Goal: Information Seeking & Learning: Learn about a topic

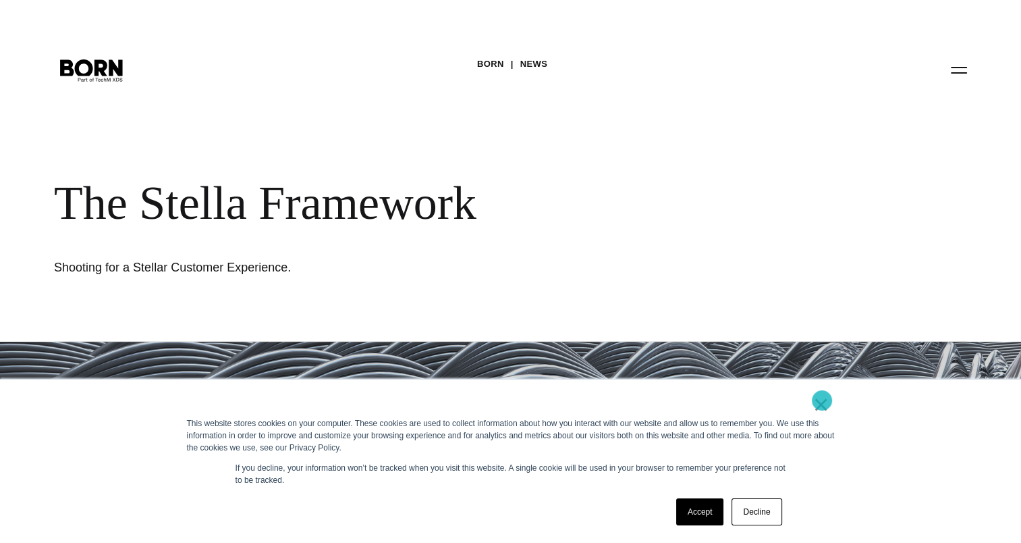
click at [822, 401] on link "×" at bounding box center [821, 404] width 16 height 12
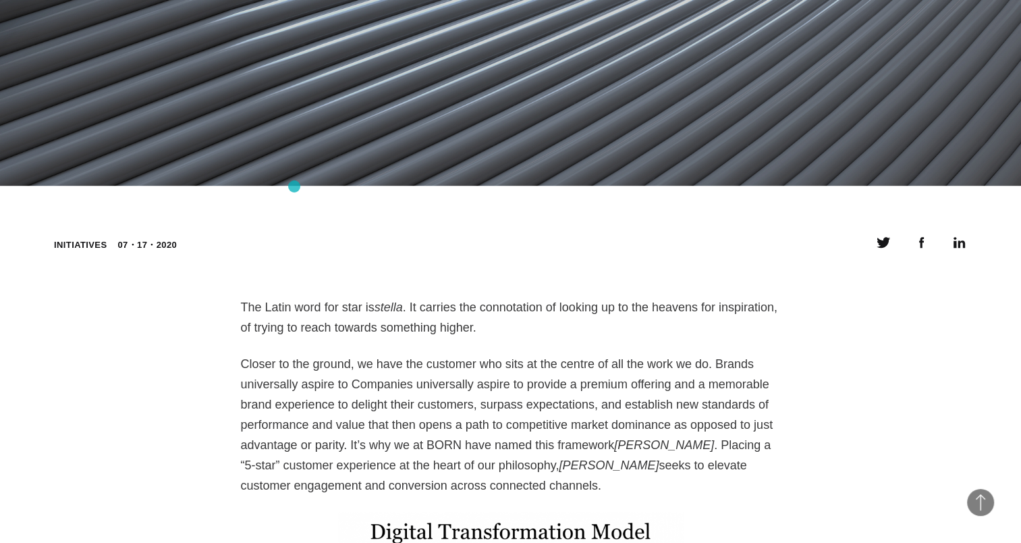
scroll to position [877, 0]
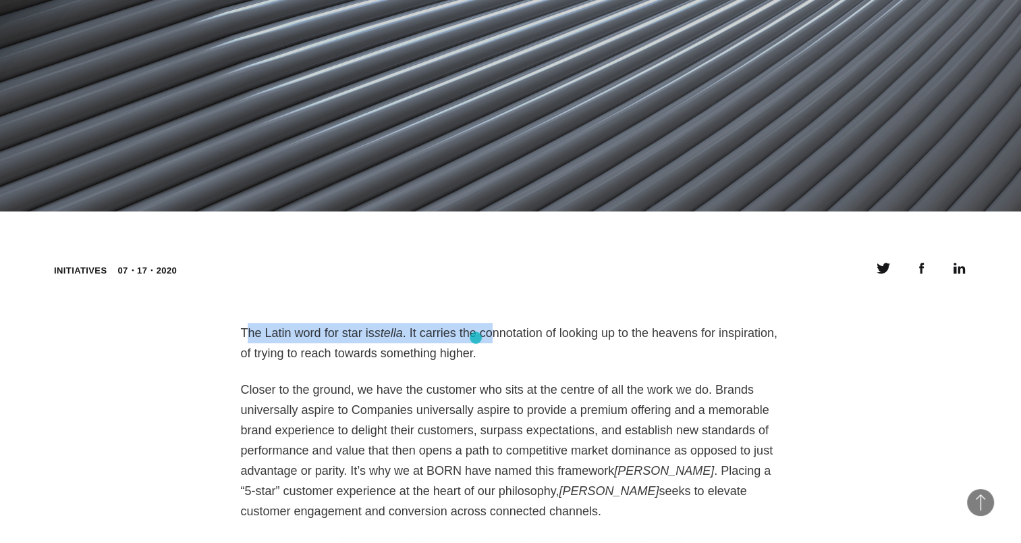
drag, startPoint x: 247, startPoint y: 329, endPoint x: 476, endPoint y: 337, distance: 228.9
click at [476, 337] on p "The Latin word for star is stella . It carries the connotation of looking up to…" at bounding box center [511, 343] width 540 height 40
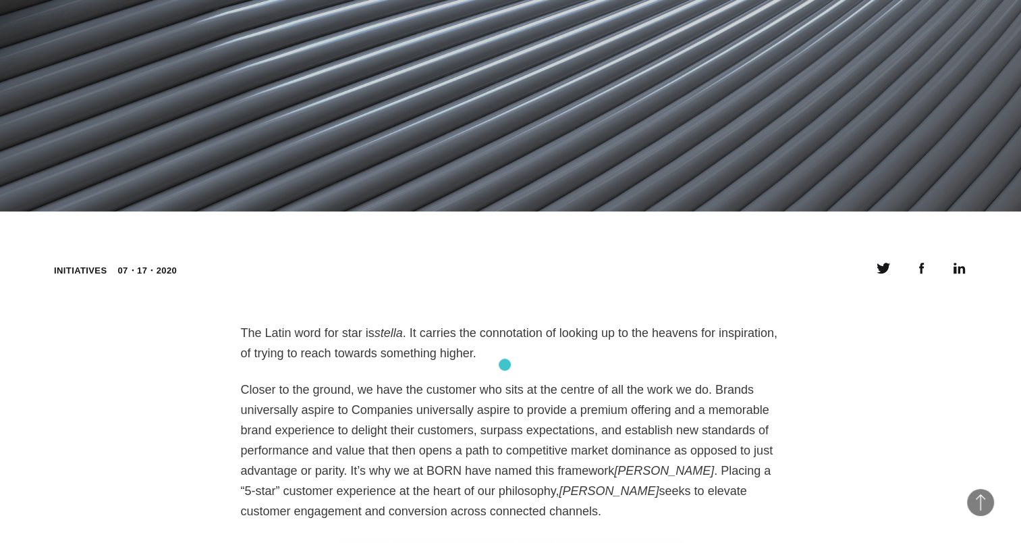
drag, startPoint x: 476, startPoint y: 337, endPoint x: 505, endPoint y: 364, distance: 39.6
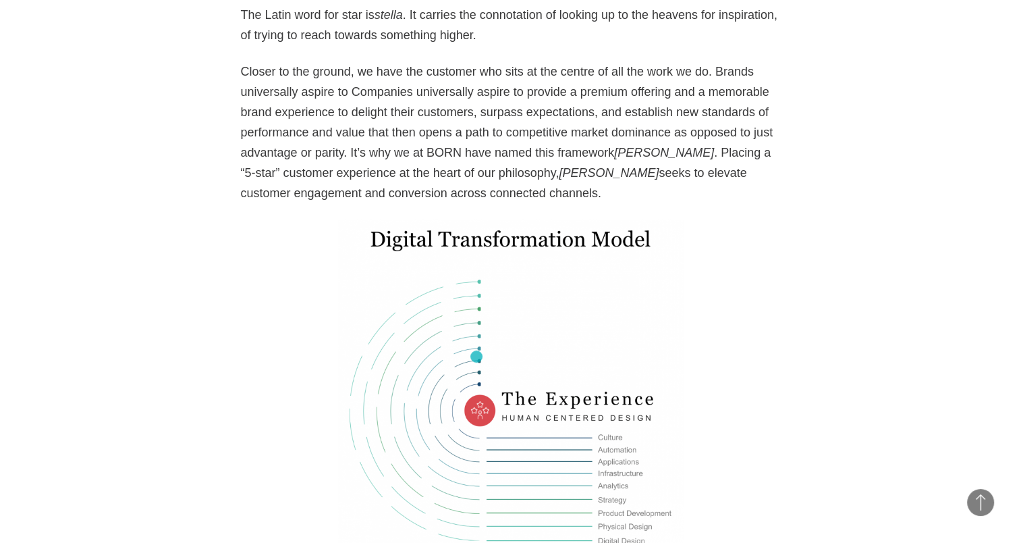
scroll to position [1215, 0]
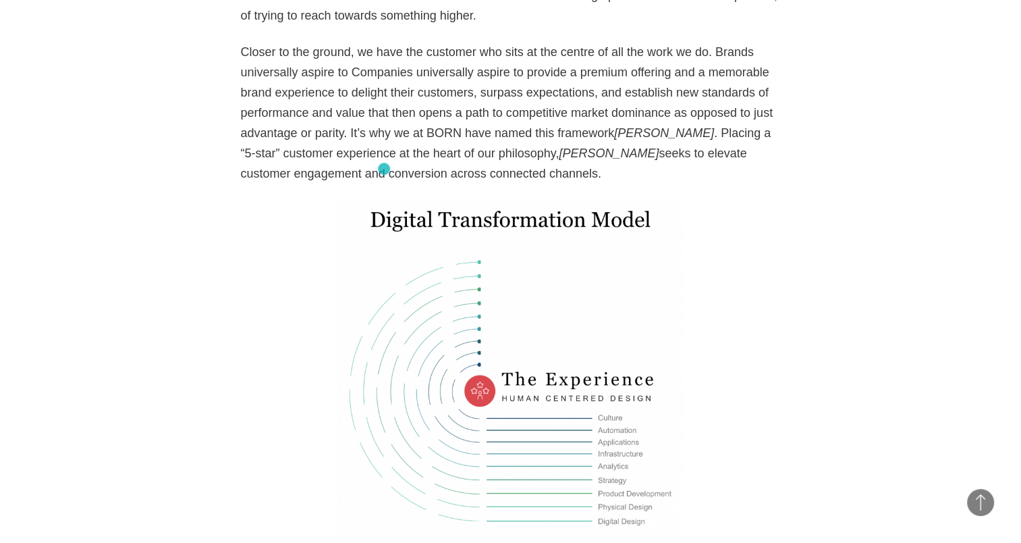
drag, startPoint x: 384, startPoint y: 101, endPoint x: 384, endPoint y: 173, distance: 71.5
click at [384, 173] on p "Closer to the ground, we have the customer who sits at the centre of all the wo…" at bounding box center [511, 113] width 540 height 142
click at [384, 177] on p "Closer to the ground, we have the customer who sits at the centre of all the wo…" at bounding box center [511, 113] width 540 height 142
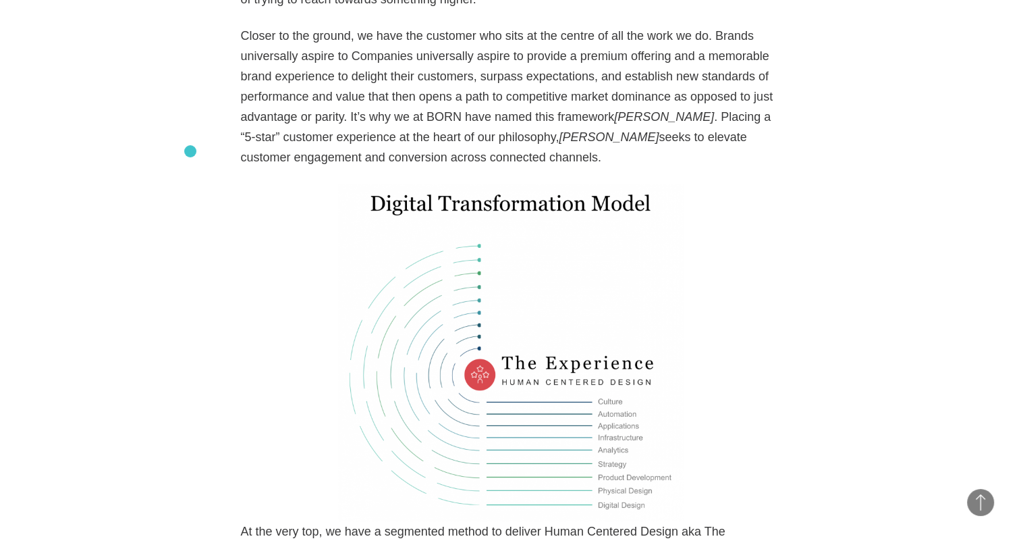
scroll to position [1230, 0]
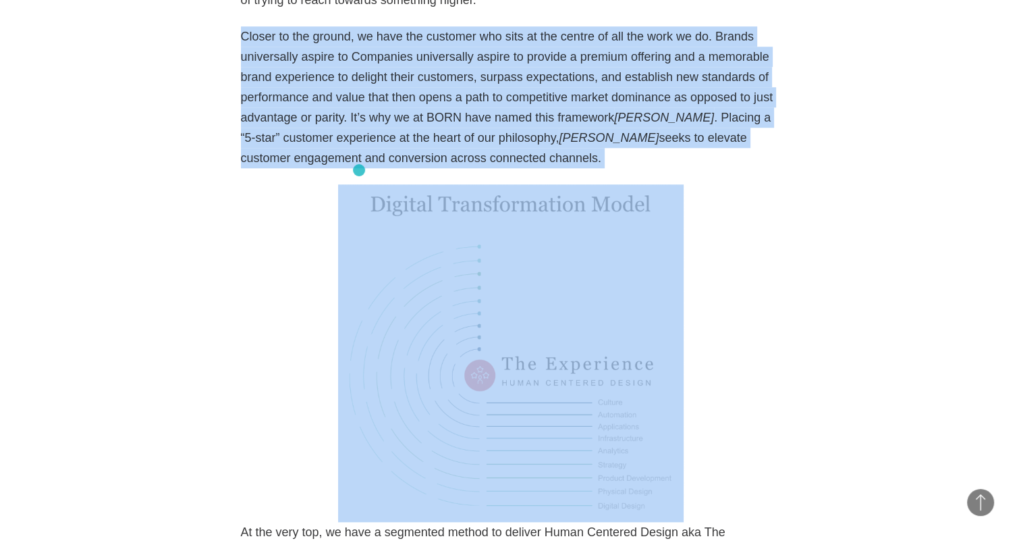
drag, startPoint x: 238, startPoint y: 40, endPoint x: 360, endPoint y: 168, distance: 176.1
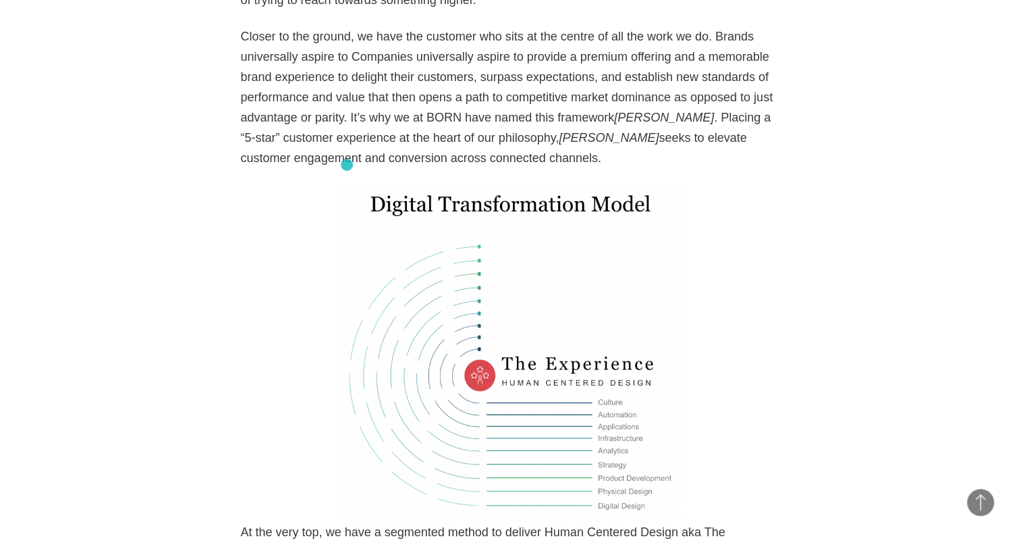
drag, startPoint x: 218, startPoint y: 27, endPoint x: 347, endPoint y: 165, distance: 188.6
drag, startPoint x: 347, startPoint y: 165, endPoint x: 366, endPoint y: 165, distance: 19.6
click at [366, 165] on p "Closer to the ground, we have the customer who sits at the centre of all the wo…" at bounding box center [511, 97] width 540 height 142
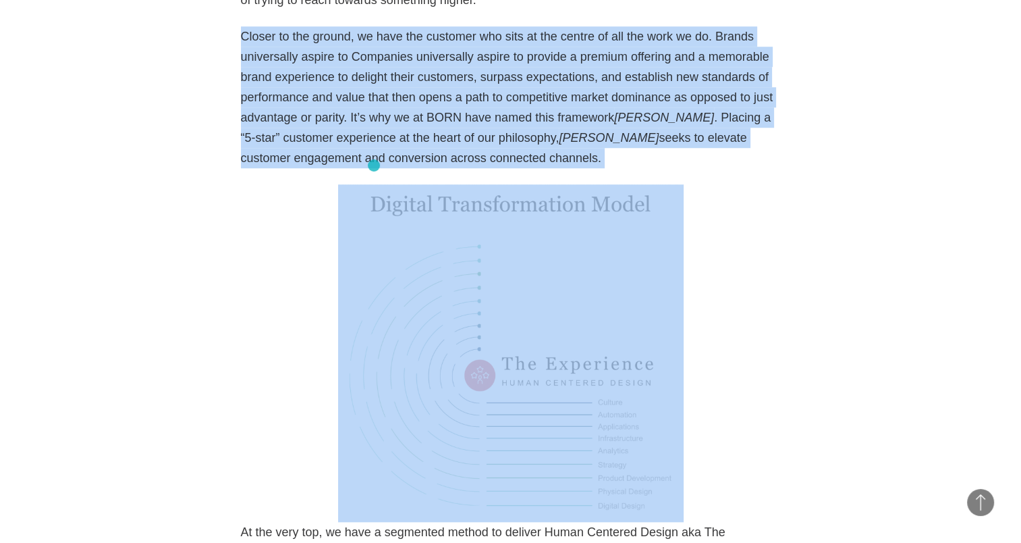
drag, startPoint x: 245, startPoint y: 58, endPoint x: 375, endPoint y: 167, distance: 170.0
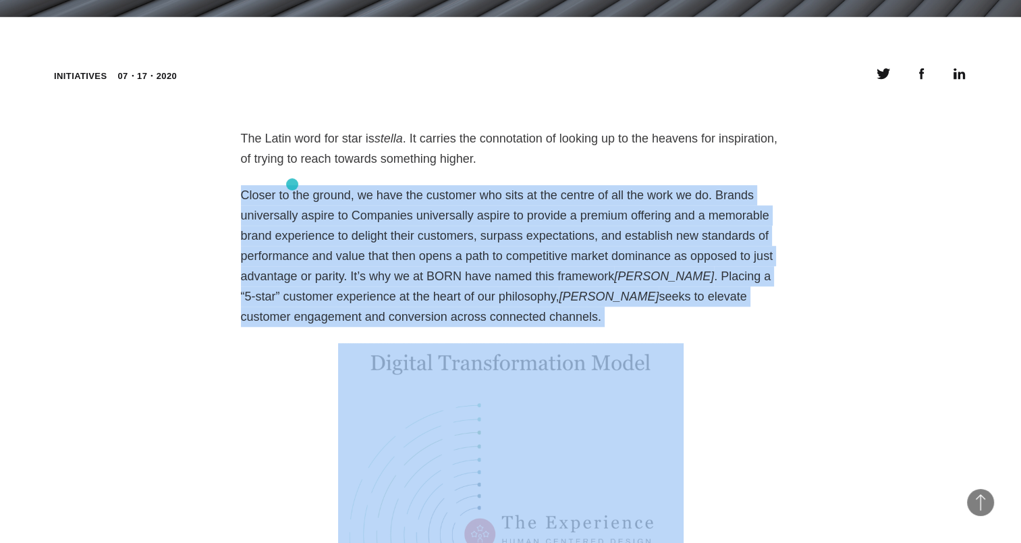
scroll to position [1095, 0]
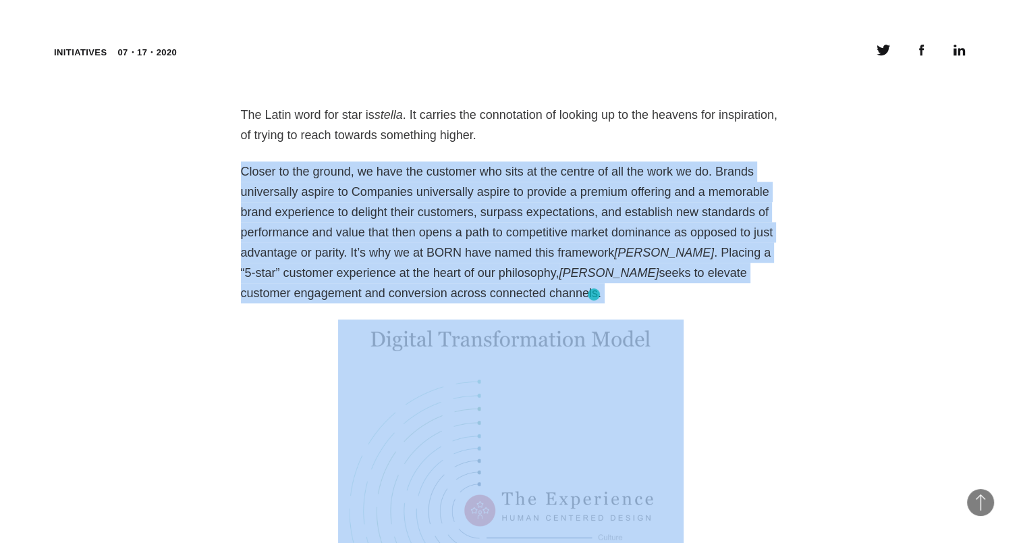
drag, startPoint x: 232, startPoint y: 113, endPoint x: 594, endPoint y: 294, distance: 404.4
click at [594, 294] on p "Closer to the ground, we have the customer who sits at the centre of all the wo…" at bounding box center [511, 232] width 540 height 142
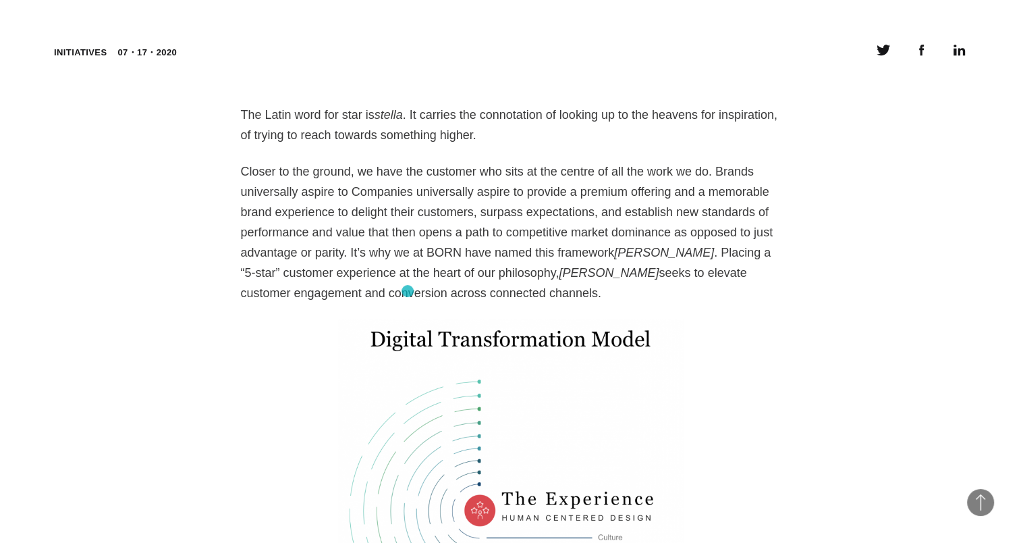
drag, startPoint x: 227, startPoint y: 111, endPoint x: 408, endPoint y: 291, distance: 255.3
click at [408, 291] on p "Closer to the ground, we have the customer who sits at the centre of all the wo…" at bounding box center [511, 232] width 540 height 142
click at [398, 298] on p "Closer to the ground, we have the customer who sits at the centre of all the wo…" at bounding box center [511, 232] width 540 height 142
drag, startPoint x: 347, startPoint y: 297, endPoint x: 221, endPoint y: 112, distance: 223.5
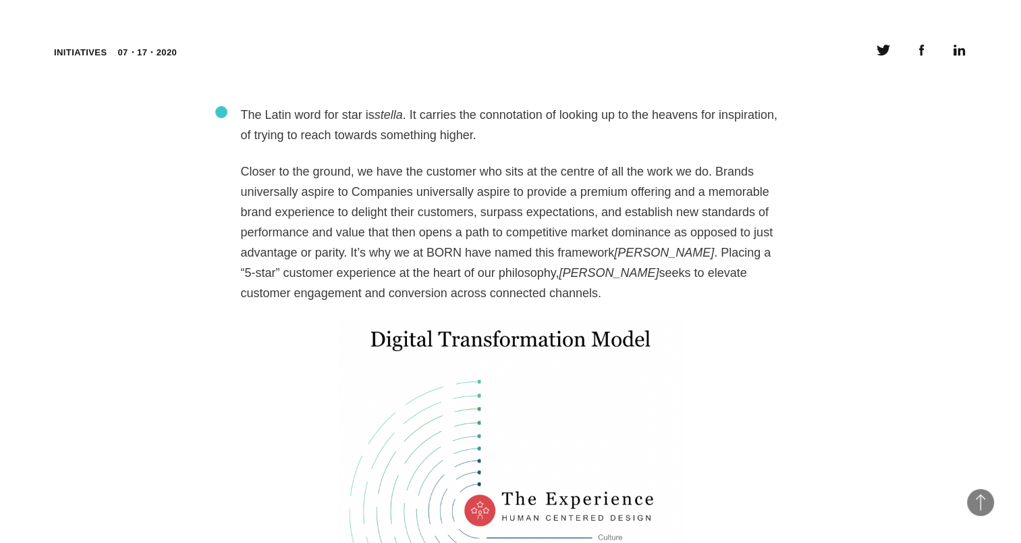
drag, startPoint x: 221, startPoint y: 112, endPoint x: 231, endPoint y: 126, distance: 17.0
drag, startPoint x: 232, startPoint y: 106, endPoint x: 383, endPoint y: 294, distance: 241.4
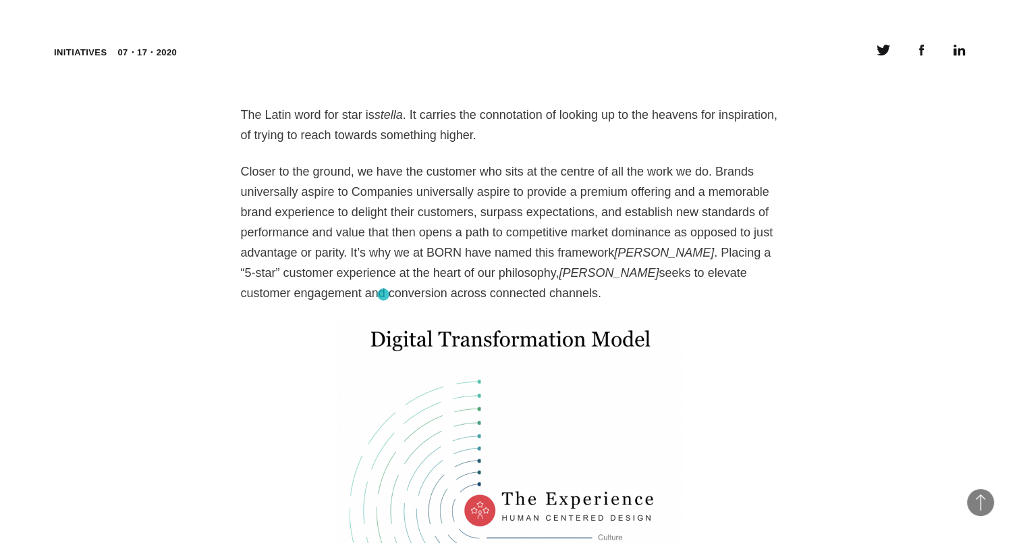
drag, startPoint x: 383, startPoint y: 294, endPoint x: 377, endPoint y: 299, distance: 8.2
click at [377, 299] on p "Closer to the ground, we have the customer who sits at the centre of all the wo…" at bounding box center [511, 232] width 540 height 142
drag, startPoint x: 232, startPoint y: 114, endPoint x: 591, endPoint y: 296, distance: 402.2
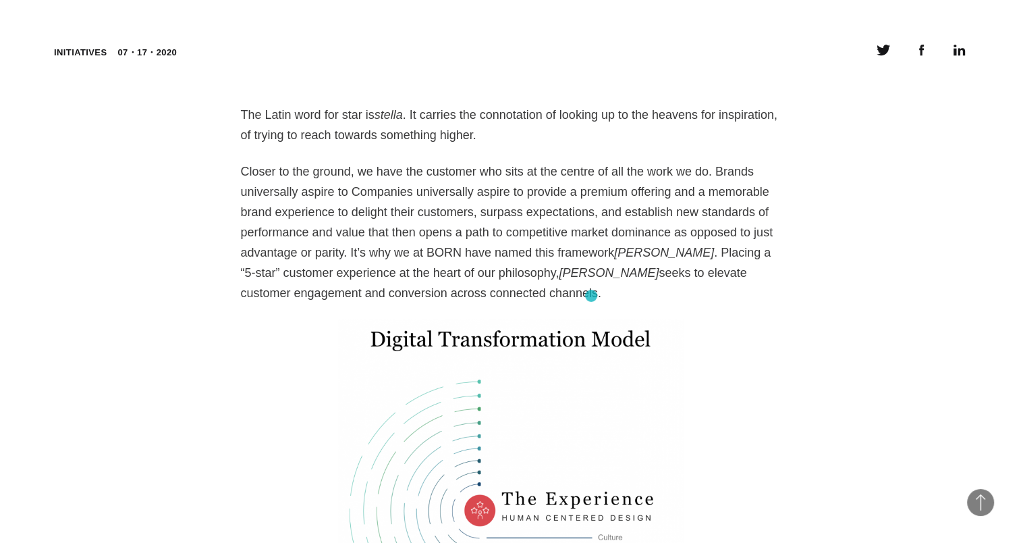
click at [591, 296] on p "Closer to the ground, we have the customer who sits at the centre of all the wo…" at bounding box center [511, 232] width 540 height 142
